Goal: Information Seeking & Learning: Learn about a topic

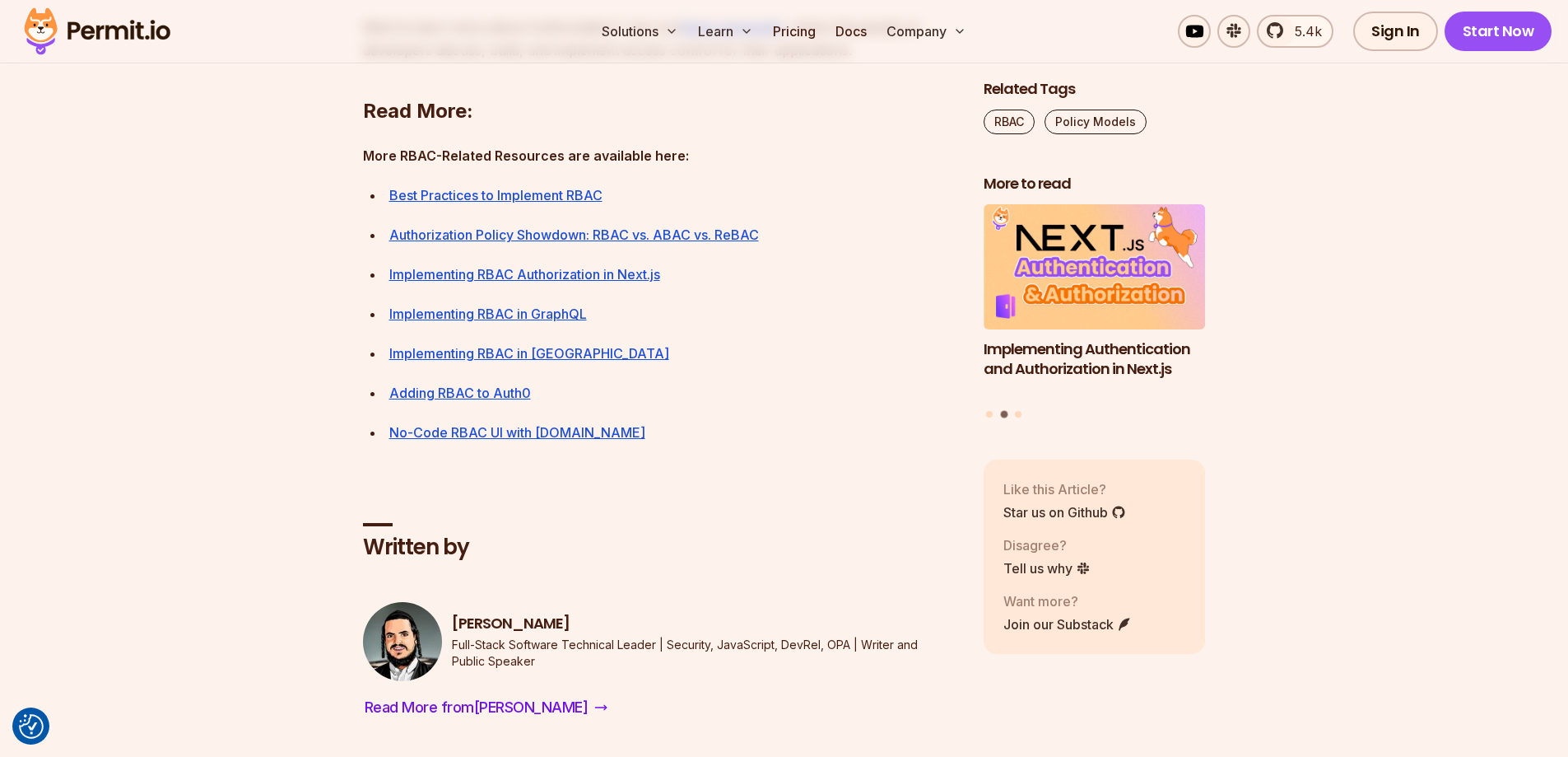
scroll to position [6226, 0]
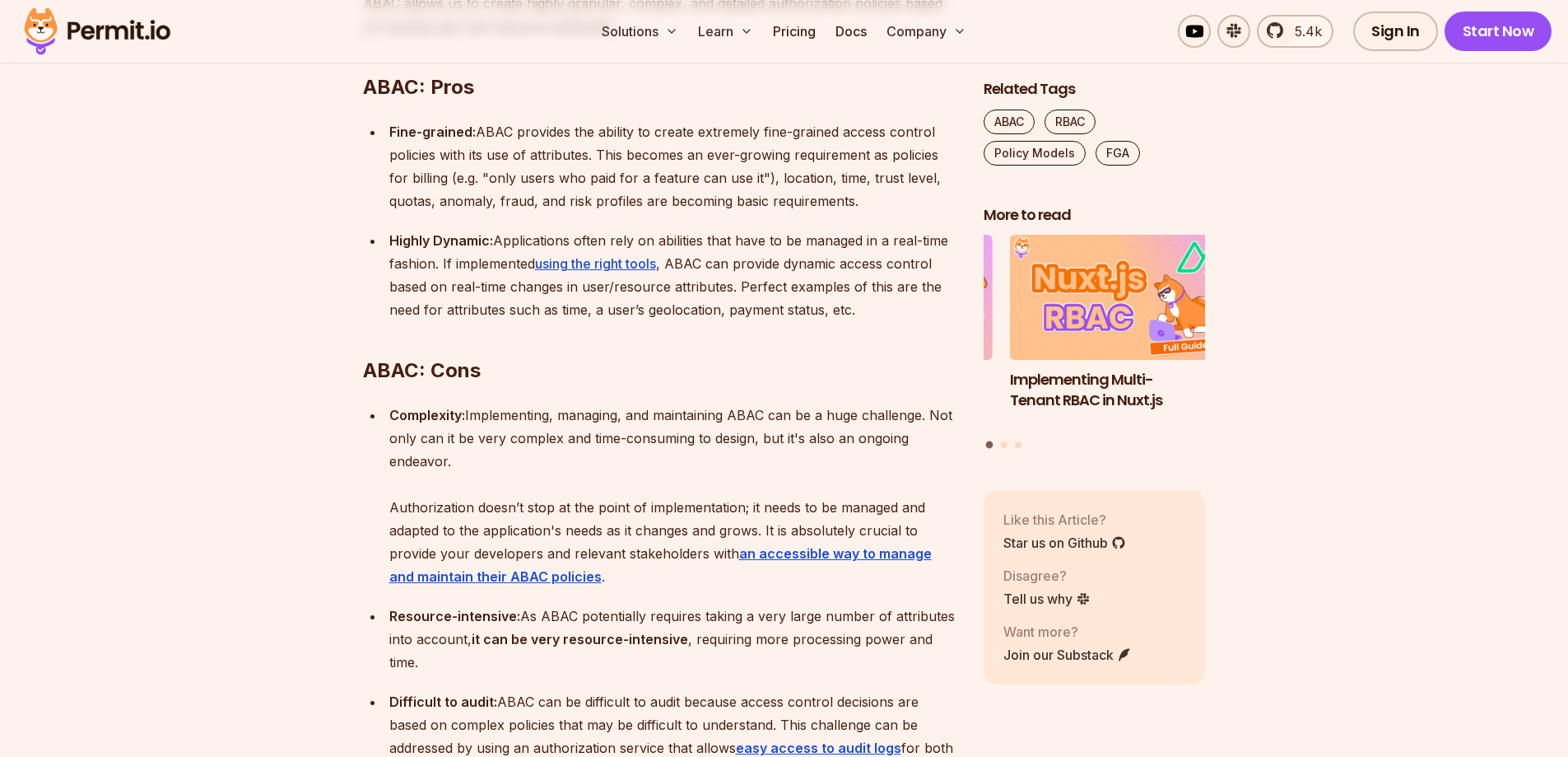
scroll to position [3459, 0]
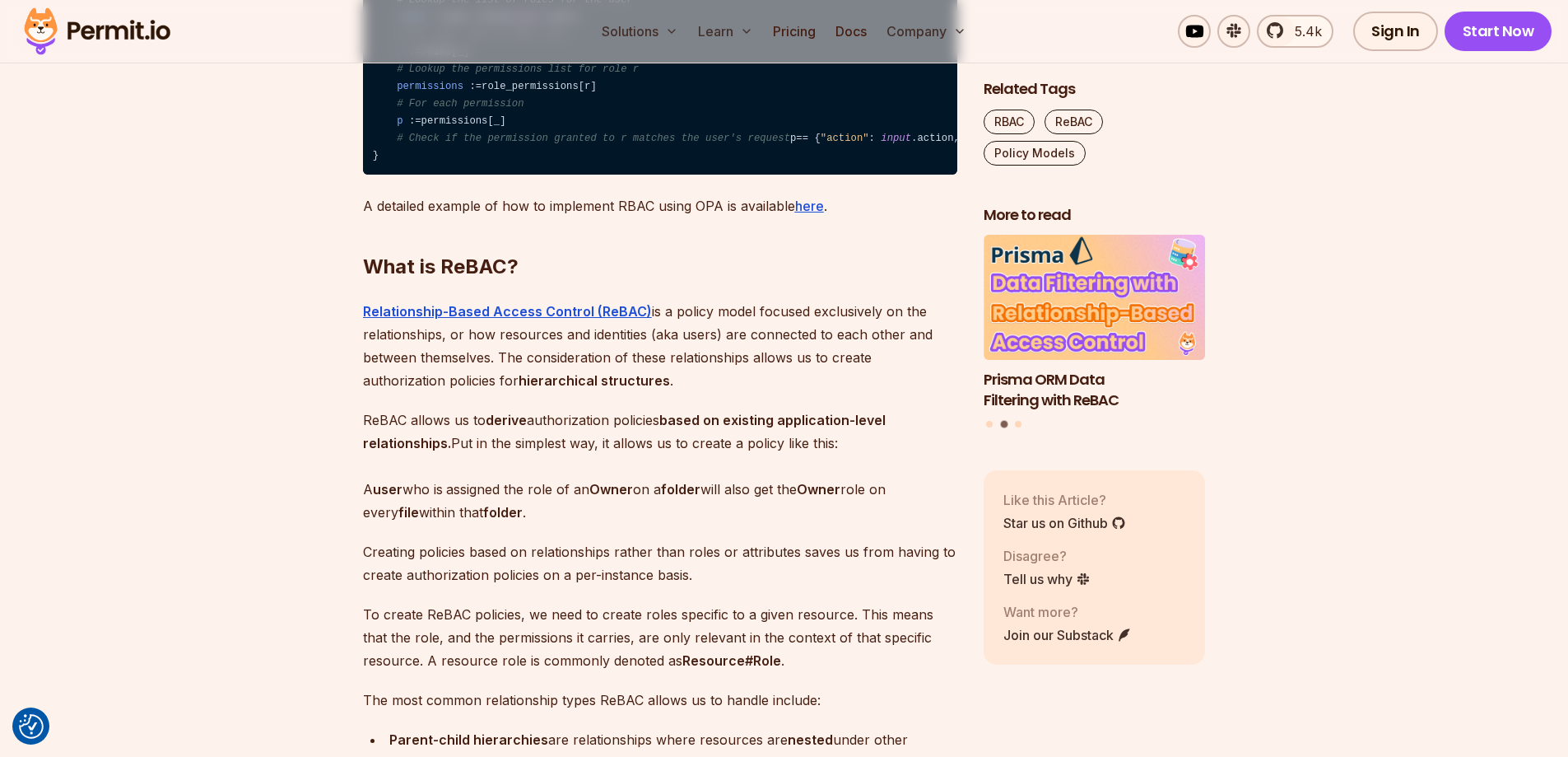
scroll to position [1976, 0]
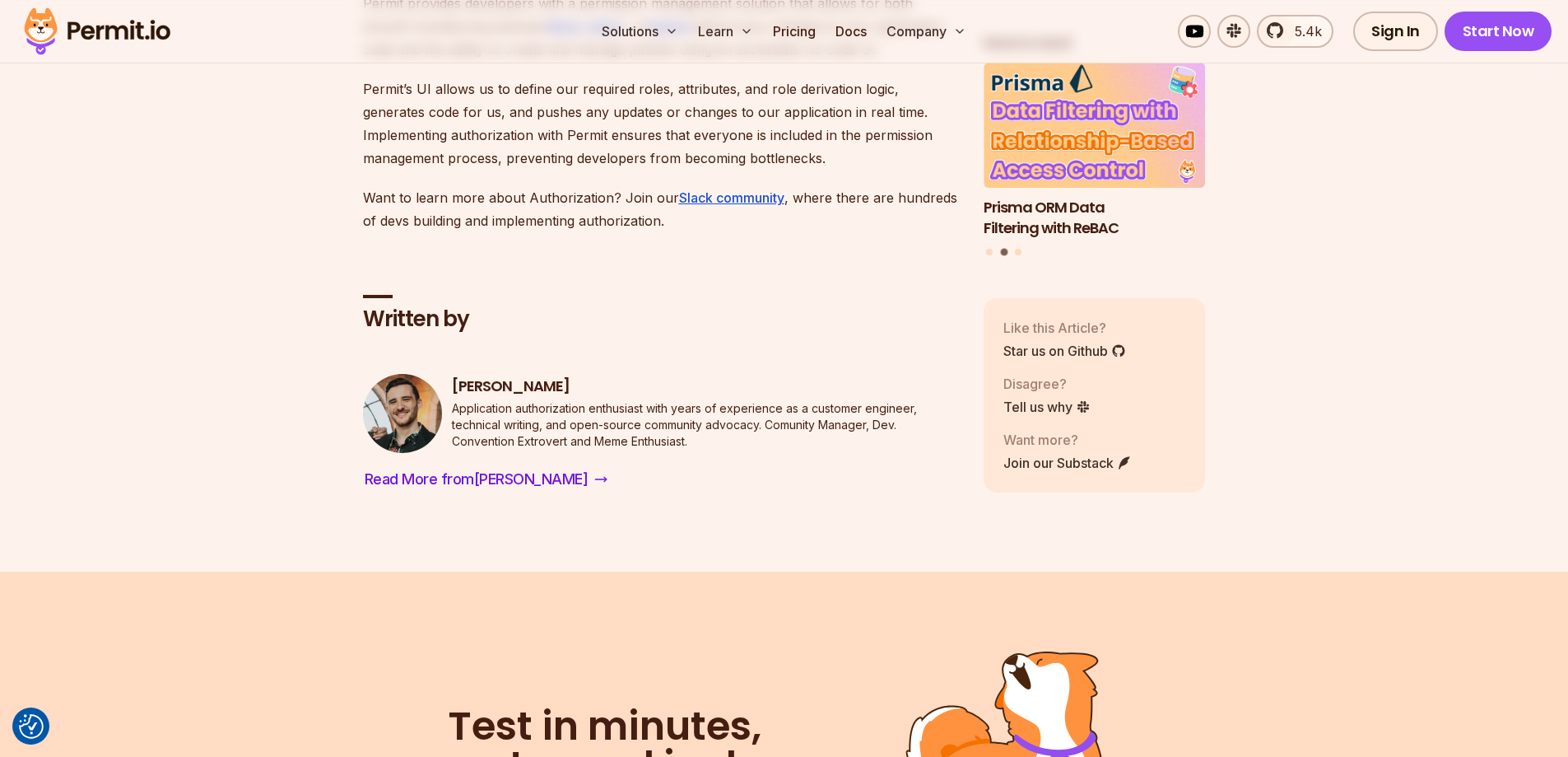
scroll to position [6720, 0]
